Goal: Task Accomplishment & Management: Use online tool/utility

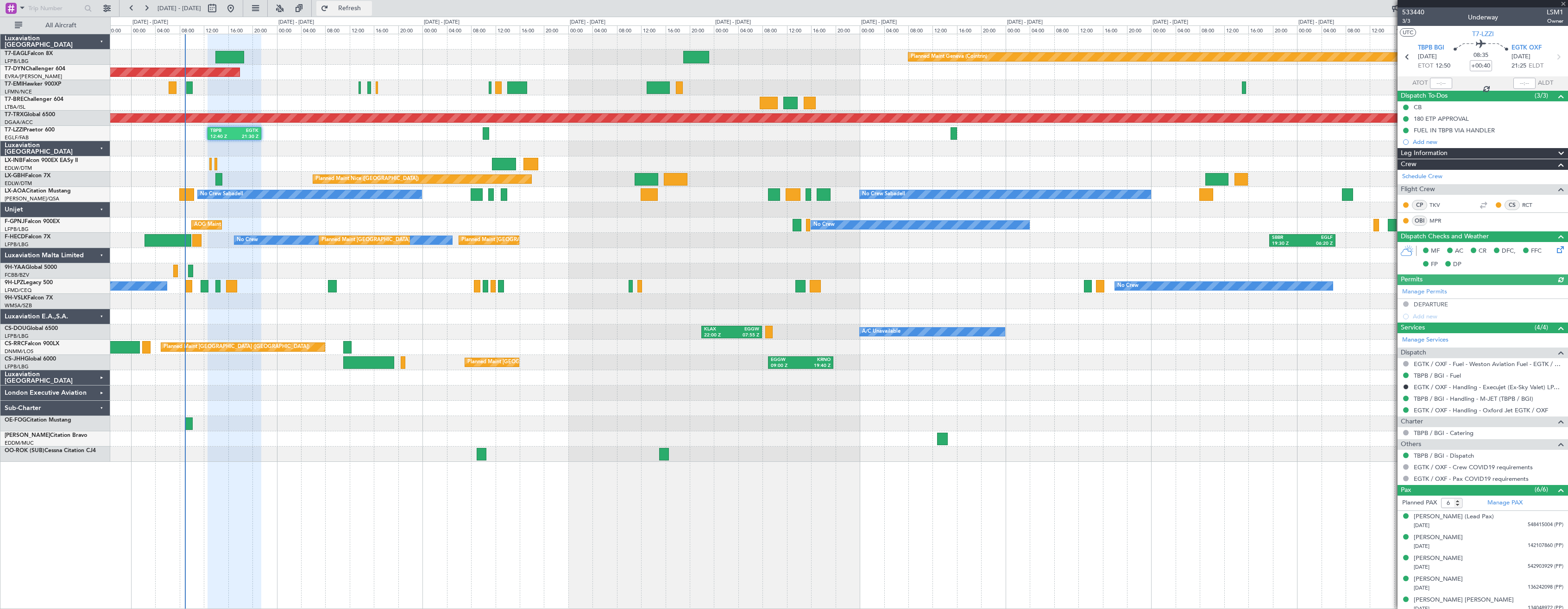
click at [364, 2] on button "Refresh" at bounding box center [344, 9] width 55 height 15
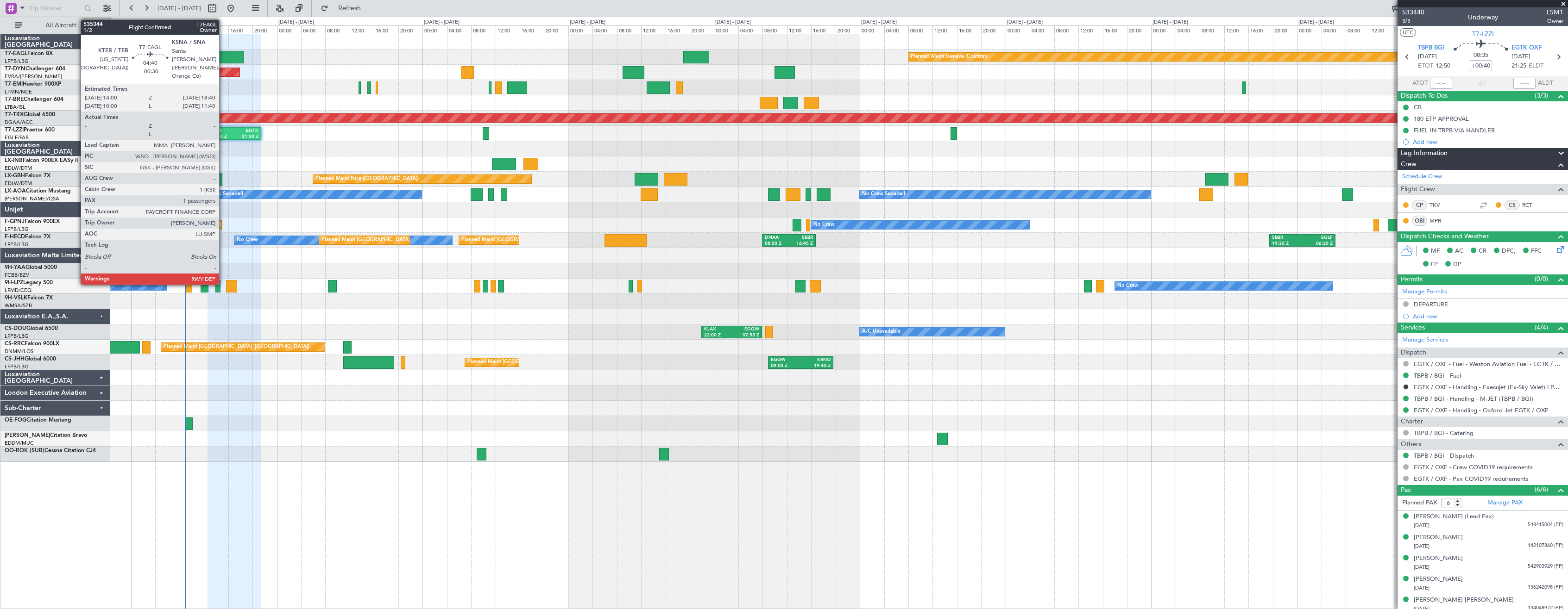
click at [223, 57] on div at bounding box center [229, 57] width 29 height 13
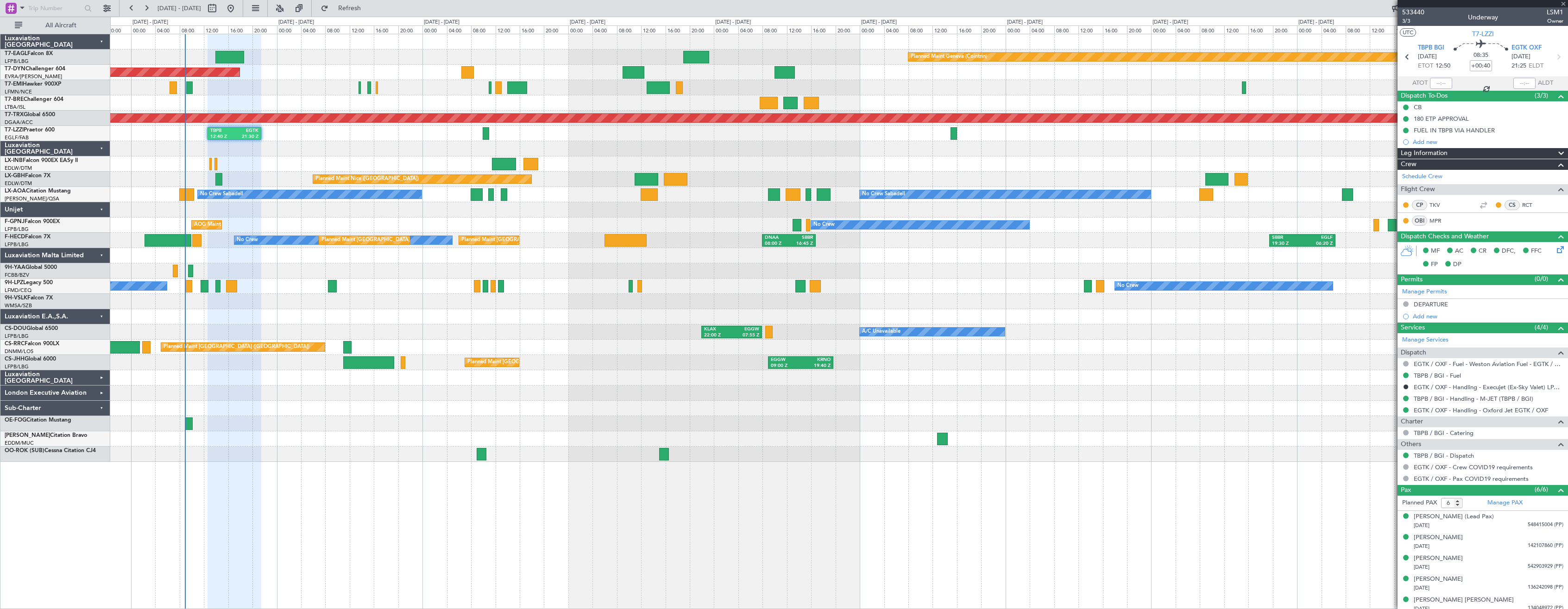
type input "-00:30"
type input "1"
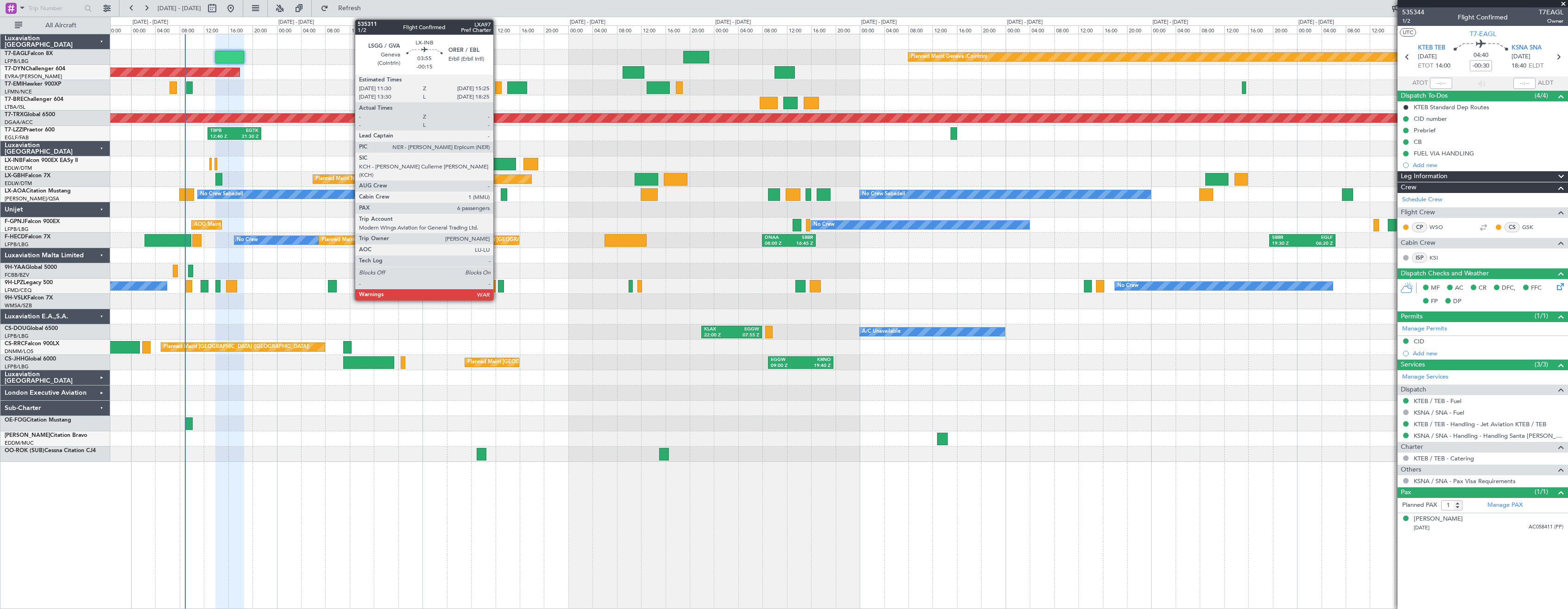
click at [497, 164] on div at bounding box center [504, 164] width 24 height 13
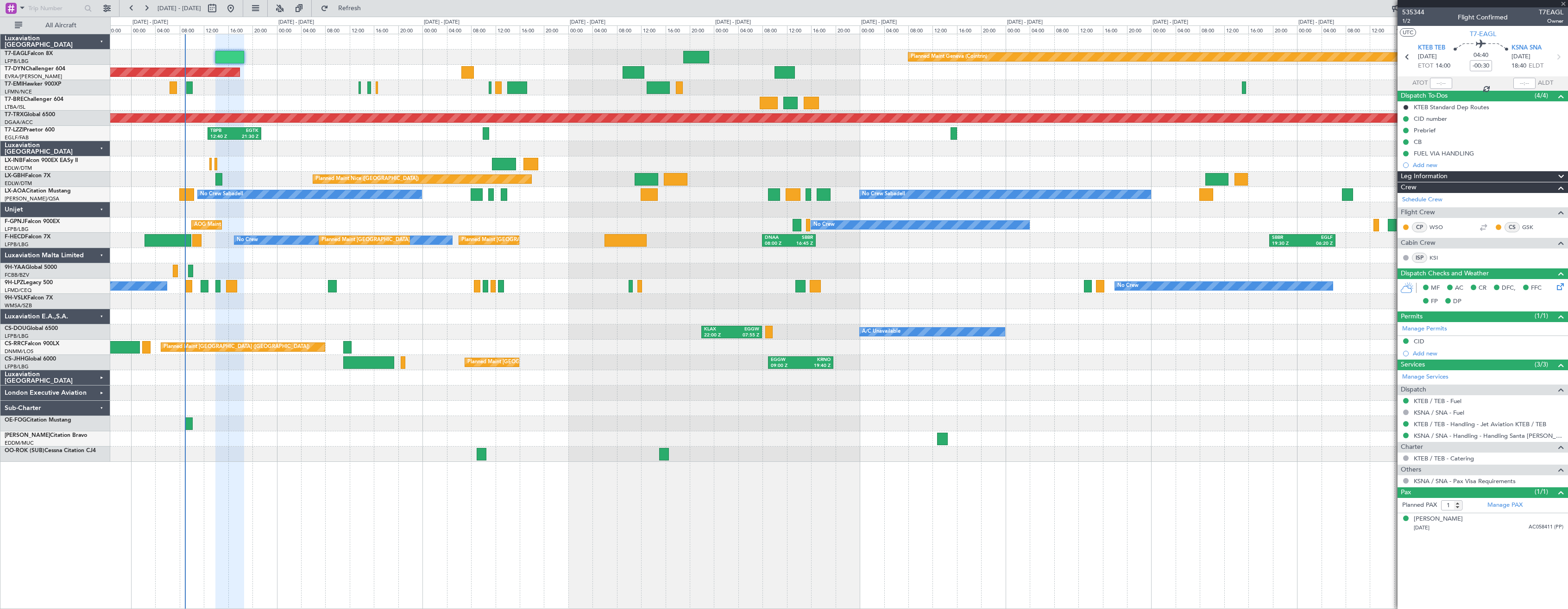
type input "-00:15"
type input "6"
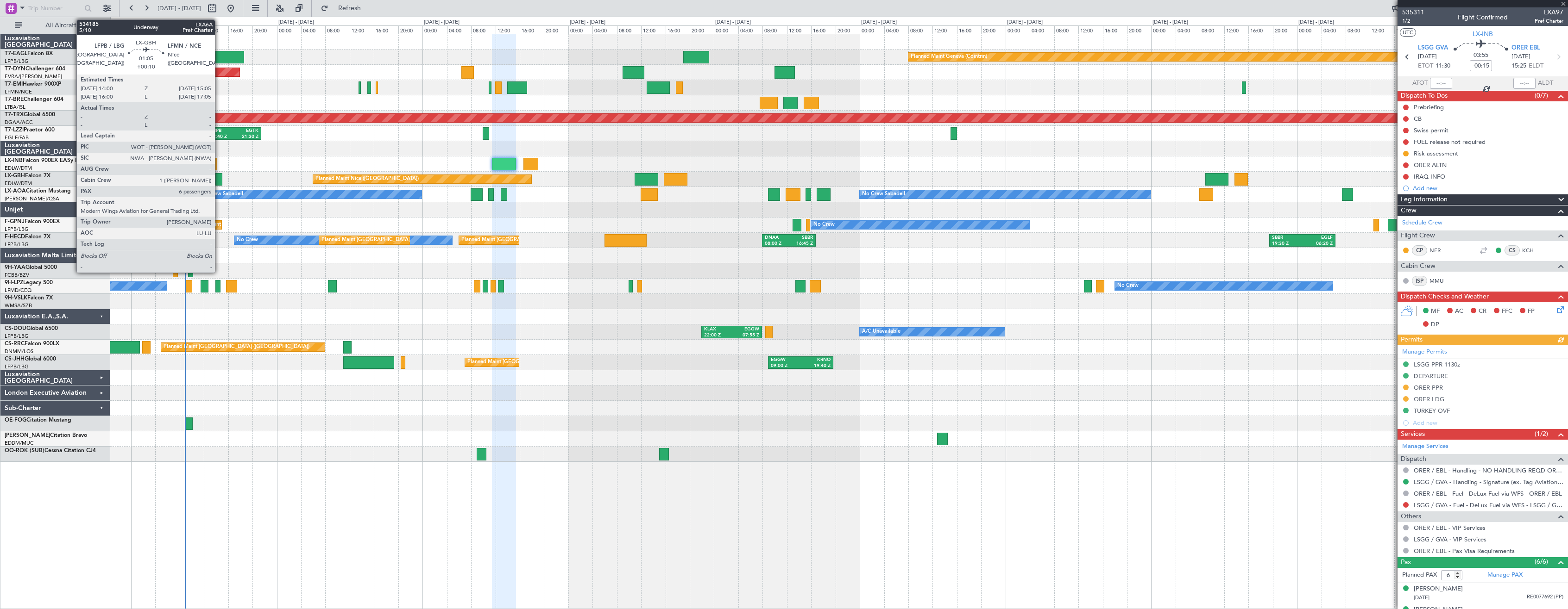
click at [219, 183] on div at bounding box center [219, 179] width 7 height 13
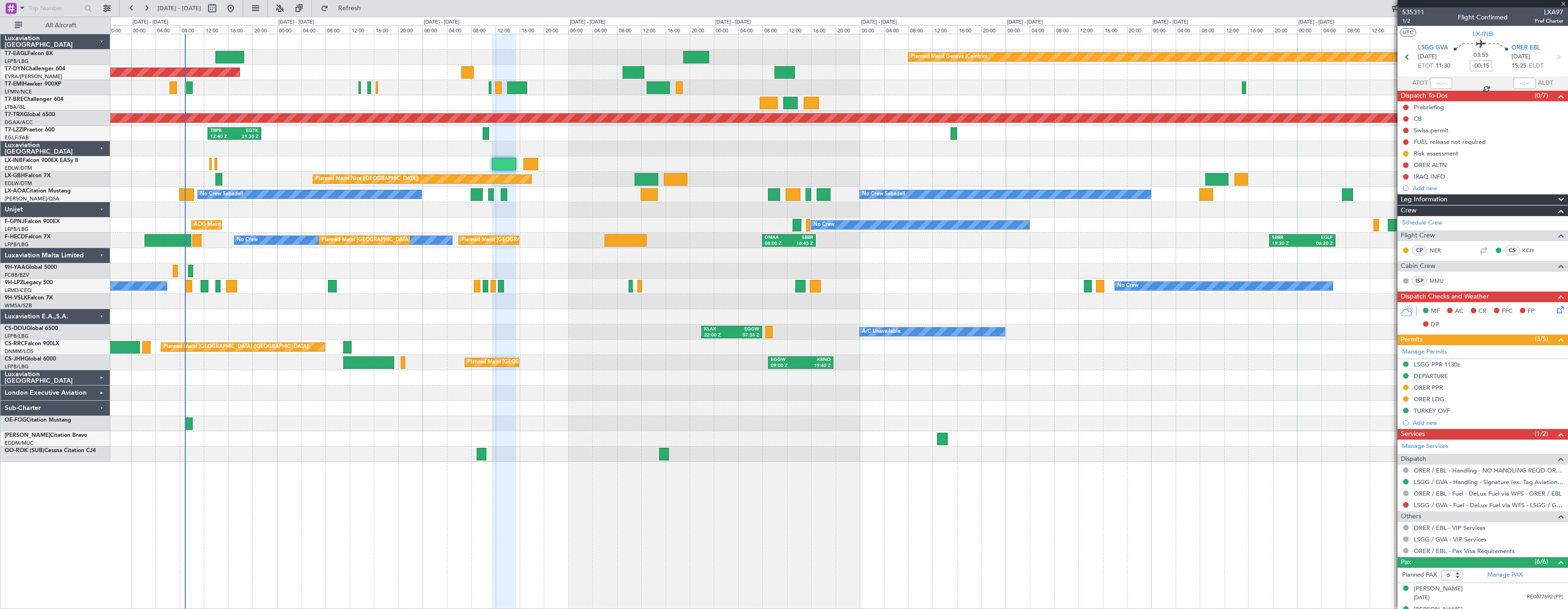
type input "+00:10"
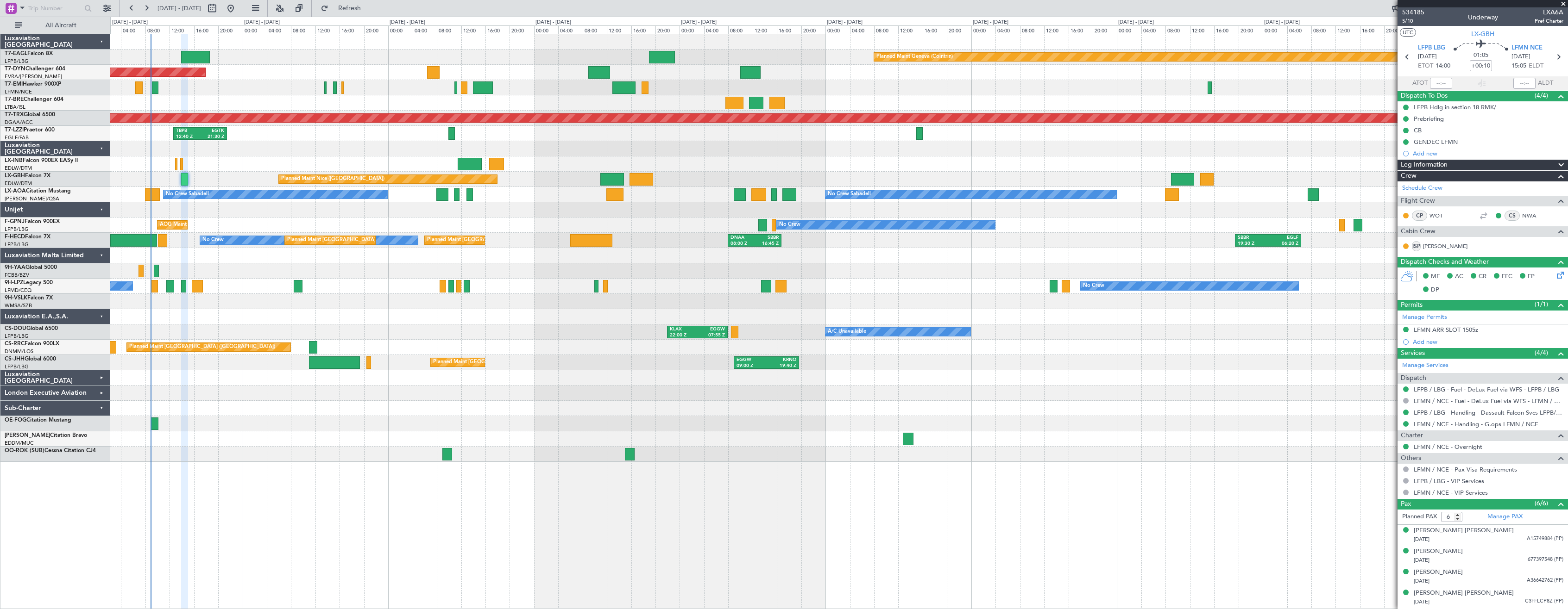
click at [396, 466] on div "Planned Maint Geneva (Cointrin) Planned Maint [GEOGRAPHIC_DATA]-[GEOGRAPHIC_DAT…" at bounding box center [839, 322] width 1458 height 576
click at [369, 5] on span "Refresh" at bounding box center [350, 8] width 39 height 7
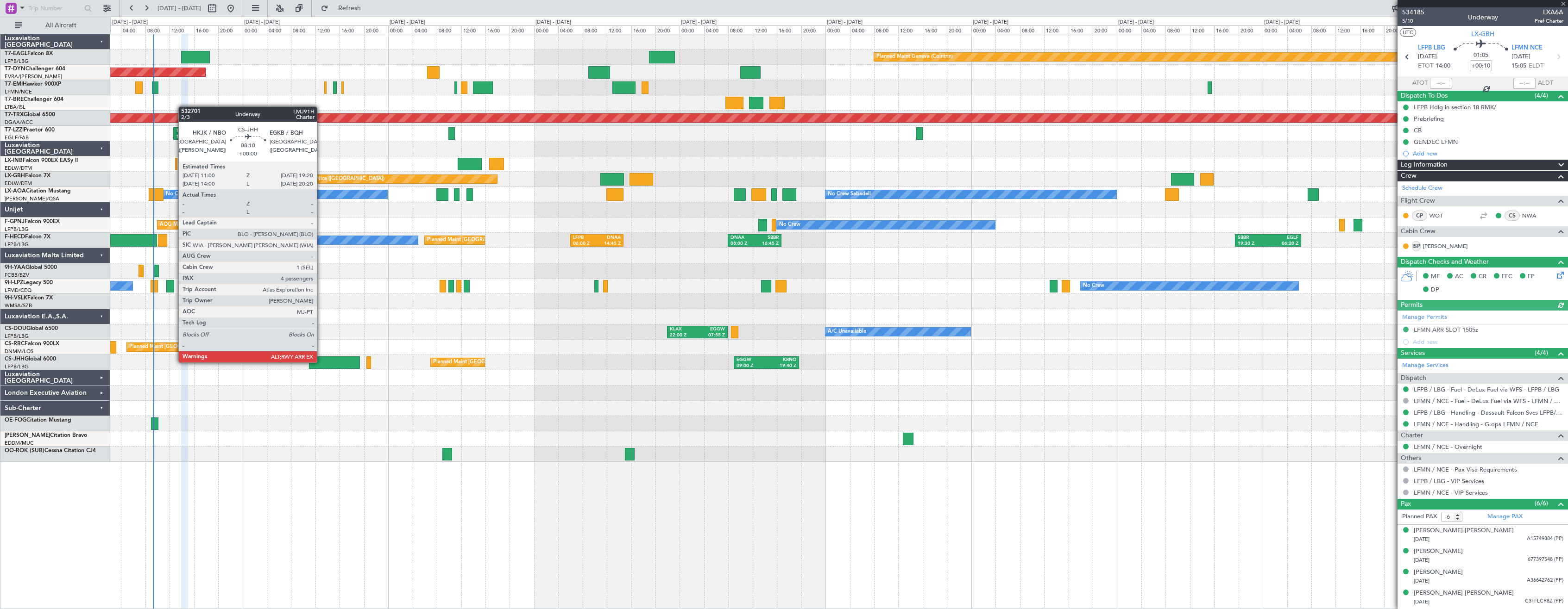
click at [321, 361] on div at bounding box center [335, 363] width 51 height 13
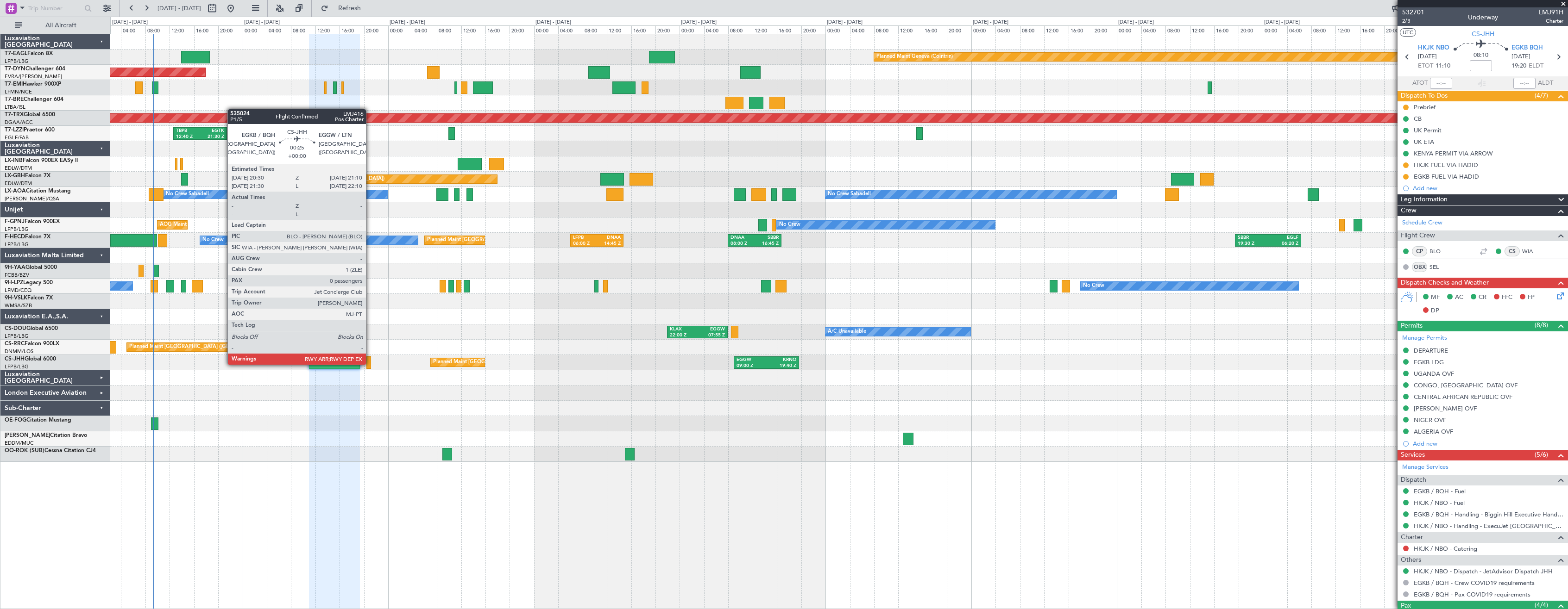
click at [370, 364] on div at bounding box center [368, 363] width 4 height 13
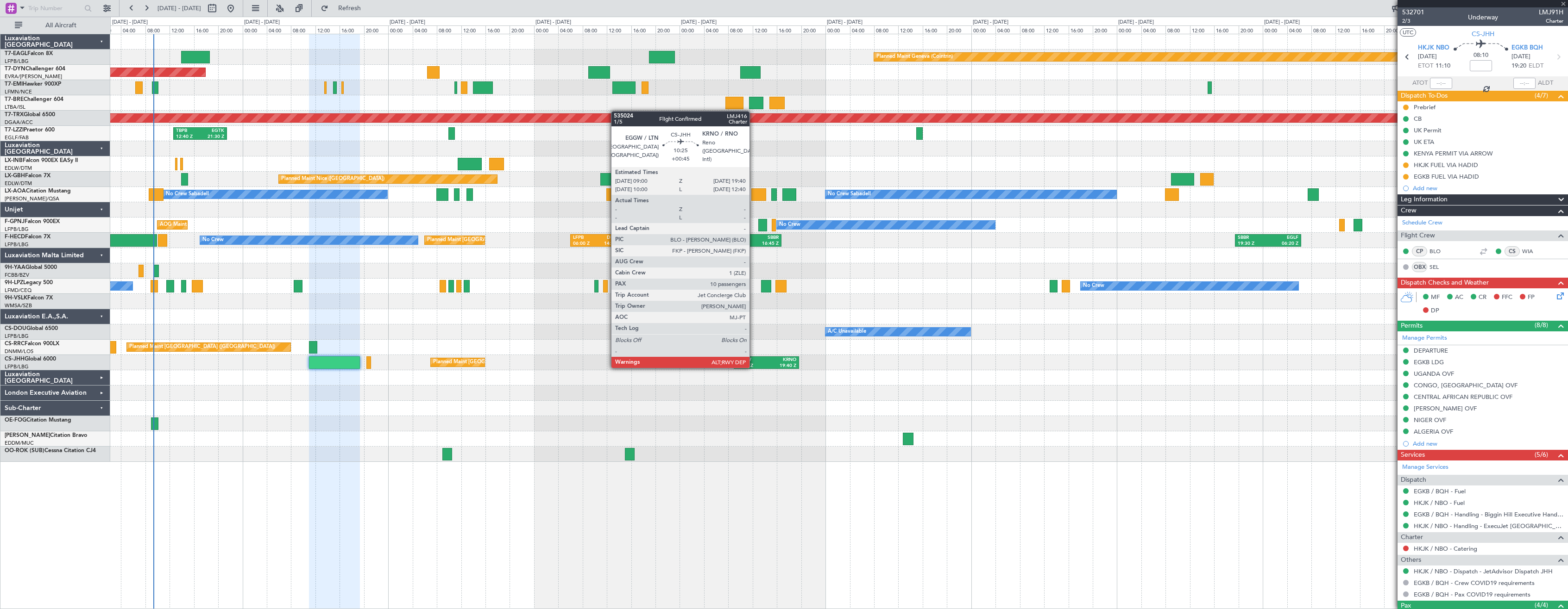
type input "0"
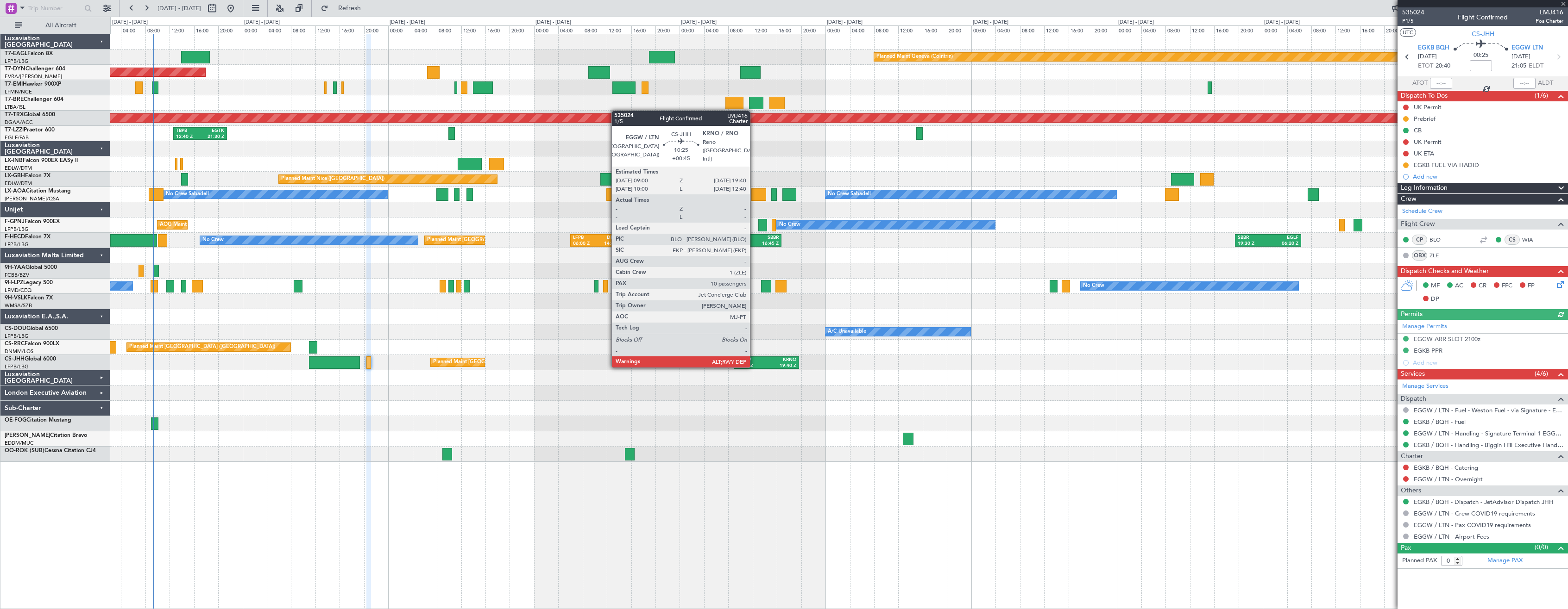
click at [754, 367] on div "09:00 Z" at bounding box center [751, 366] width 30 height 7
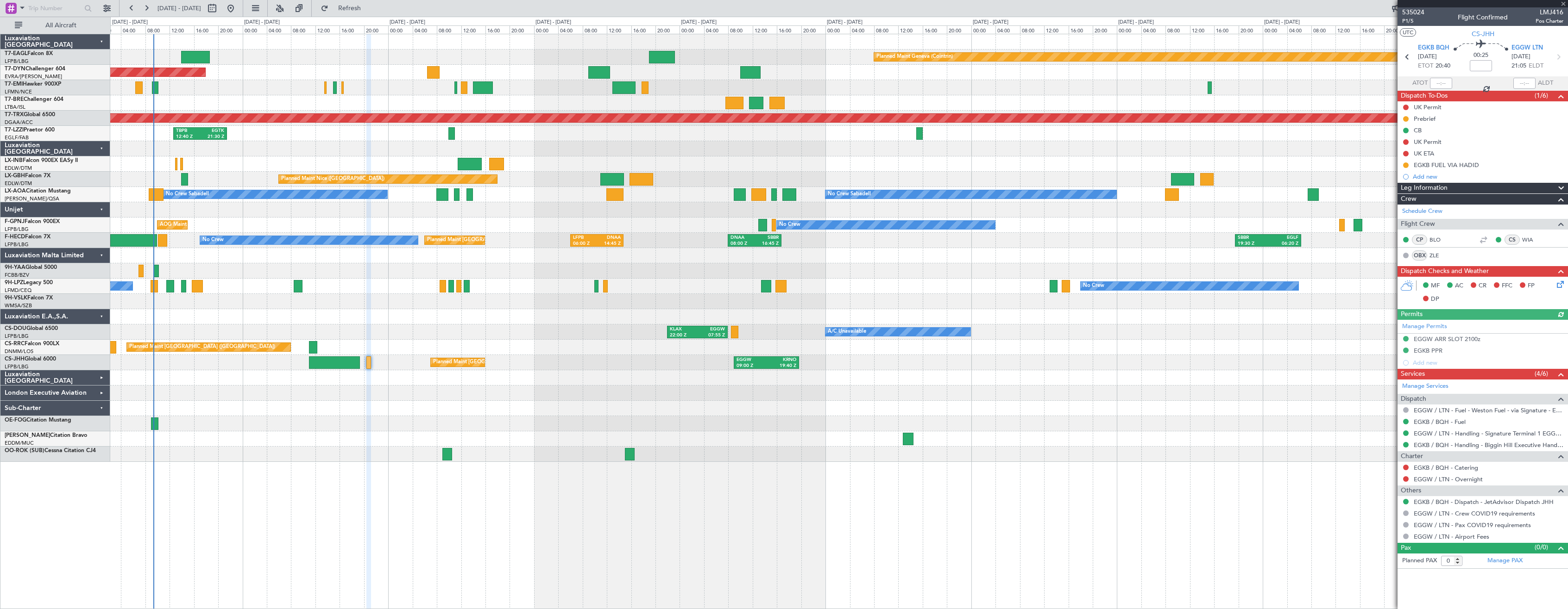
type input "+00:45"
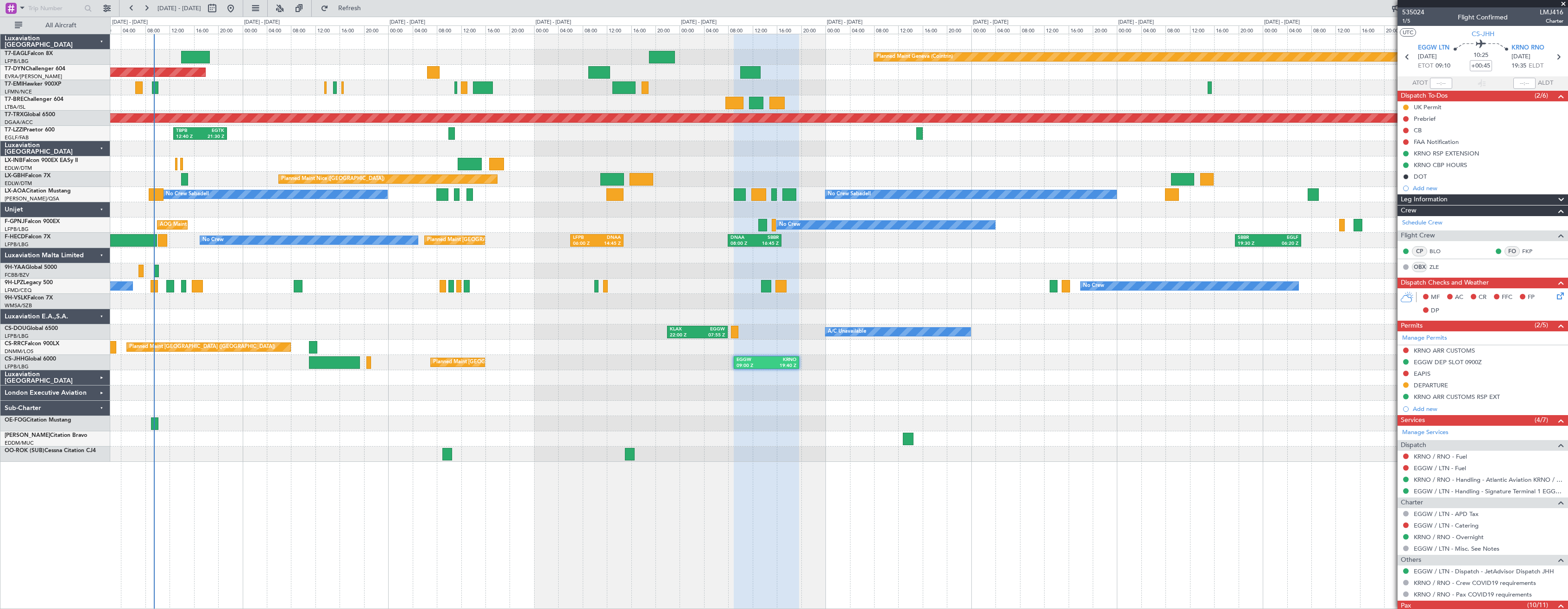
type input "11"
